Goal: Browse casually: Explore the website without a specific task or goal

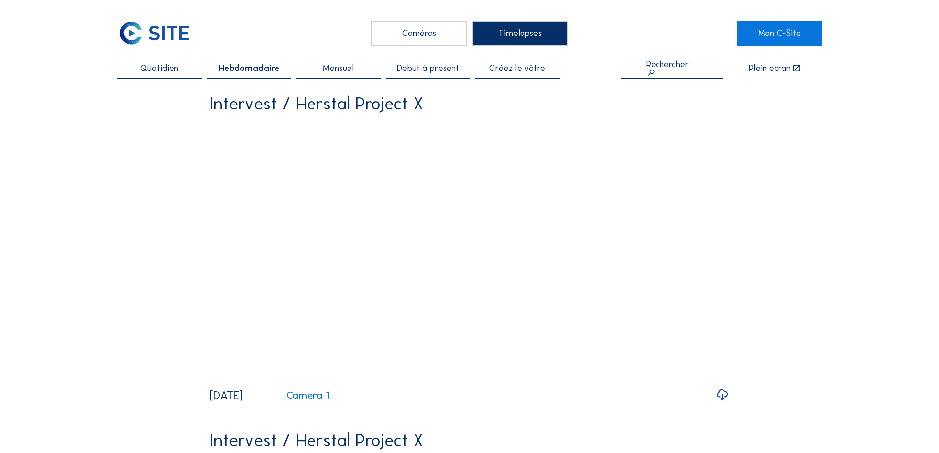
click at [426, 38] on div "Caméras" at bounding box center [419, 33] width 96 height 25
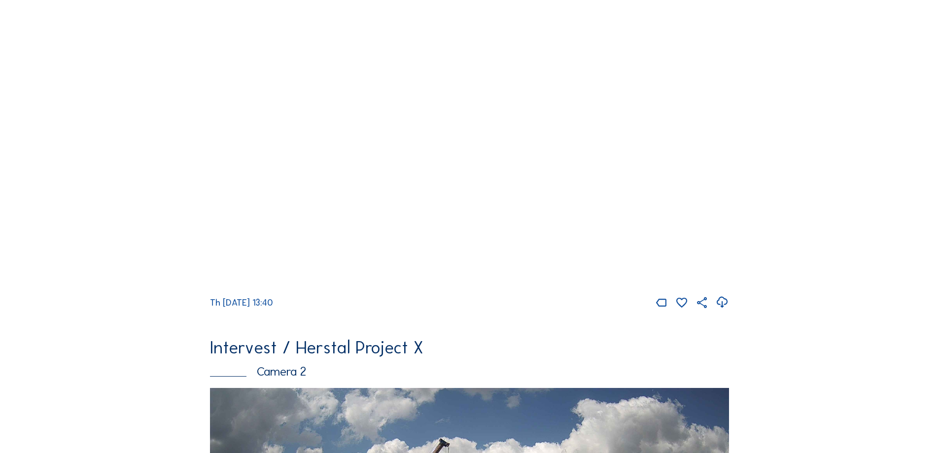
scroll to position [49, 0]
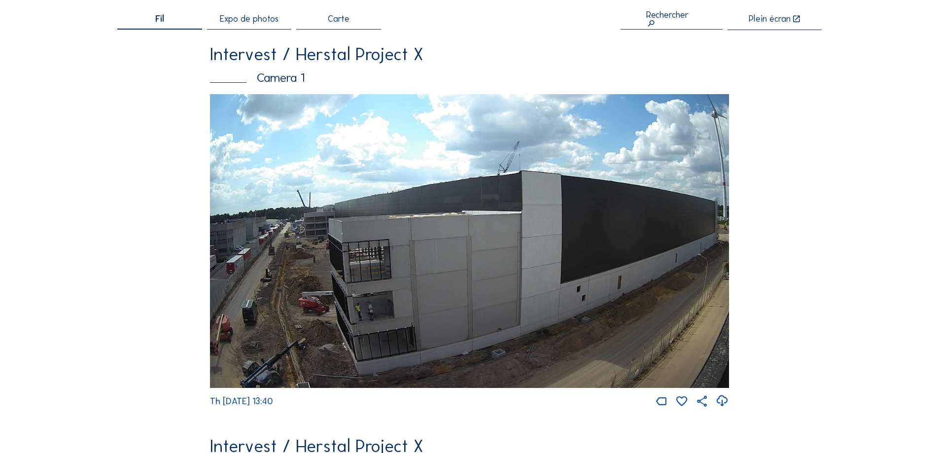
click at [407, 245] on img at bounding box center [469, 241] width 519 height 294
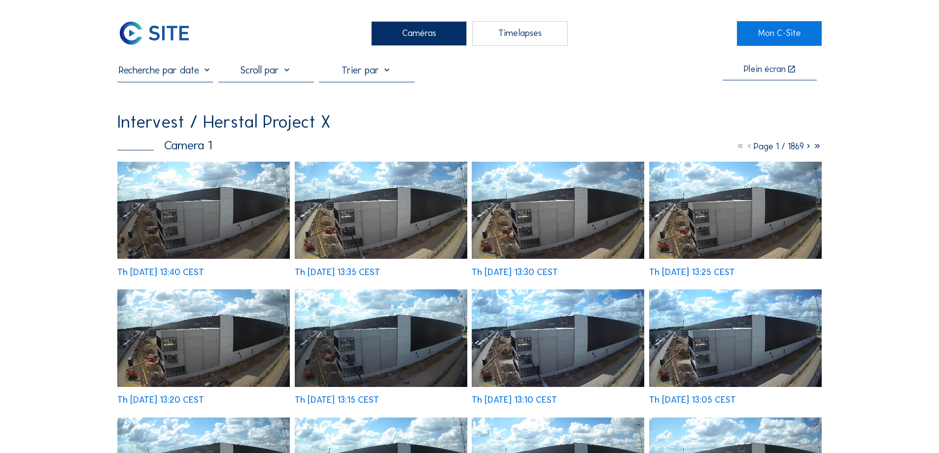
click at [805, 149] on icon at bounding box center [808, 146] width 9 height 11
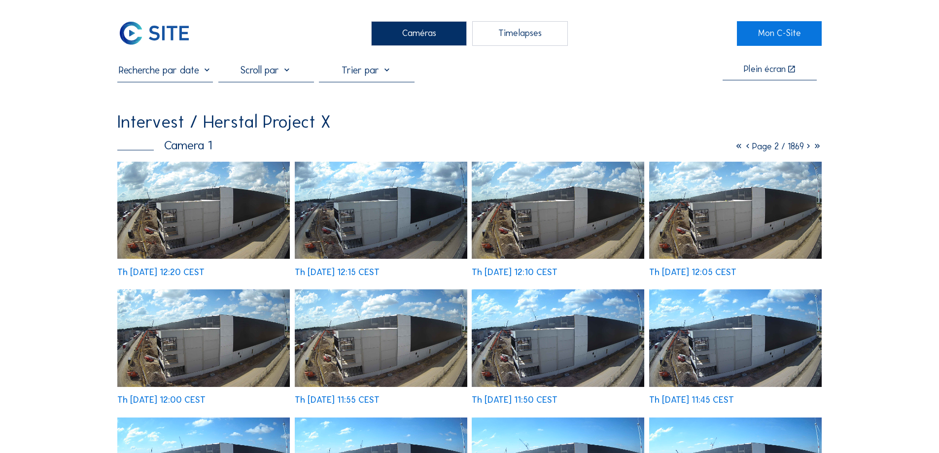
click at [807, 149] on icon at bounding box center [808, 146] width 9 height 11
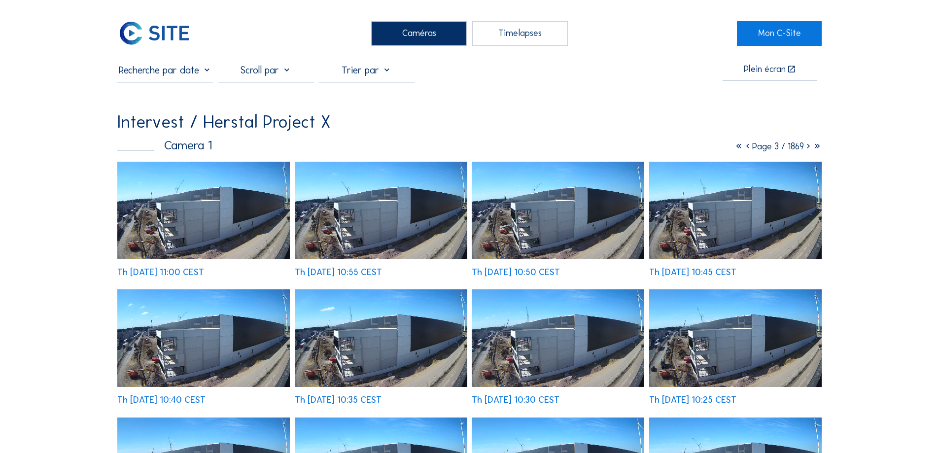
click at [743, 150] on icon at bounding box center [747, 146] width 9 height 11
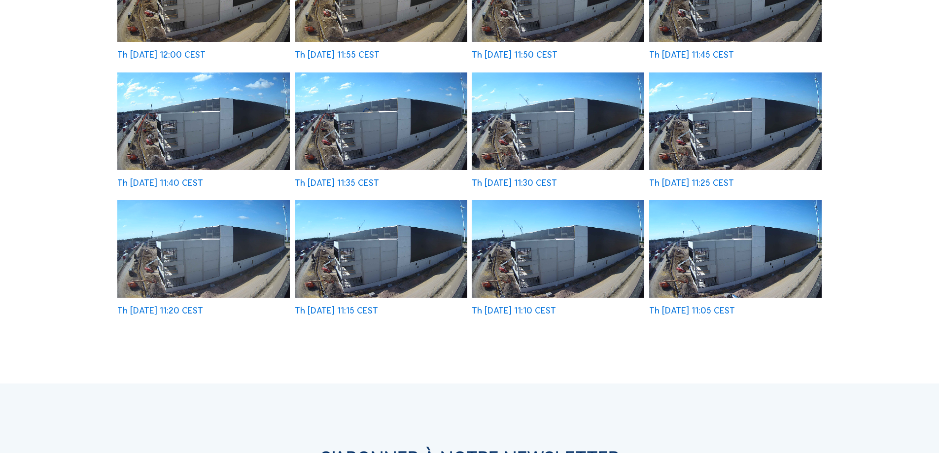
scroll to position [49, 0]
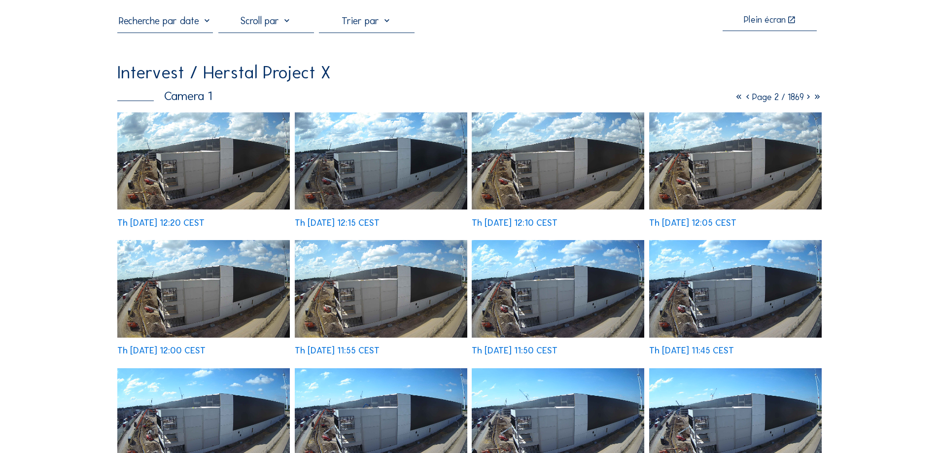
click at [743, 101] on icon at bounding box center [747, 97] width 9 height 11
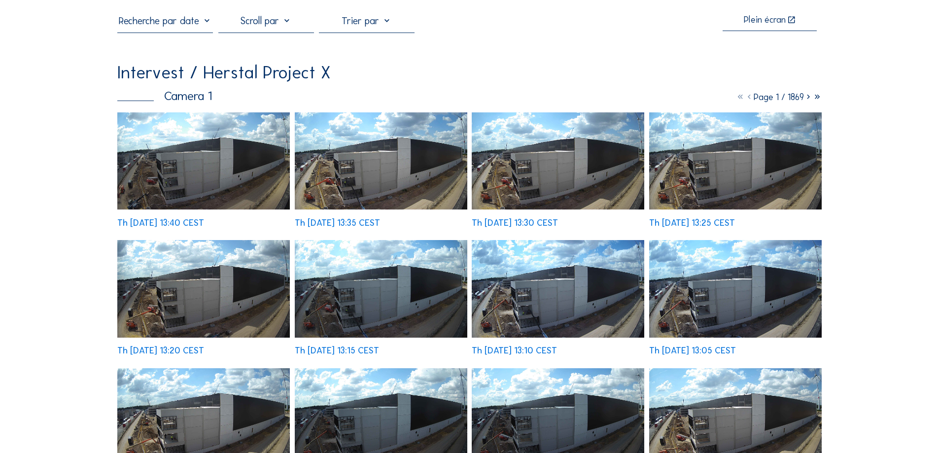
click at [533, 306] on img at bounding box center [558, 289] width 173 height 98
